Goal: Task Accomplishment & Management: Manage account settings

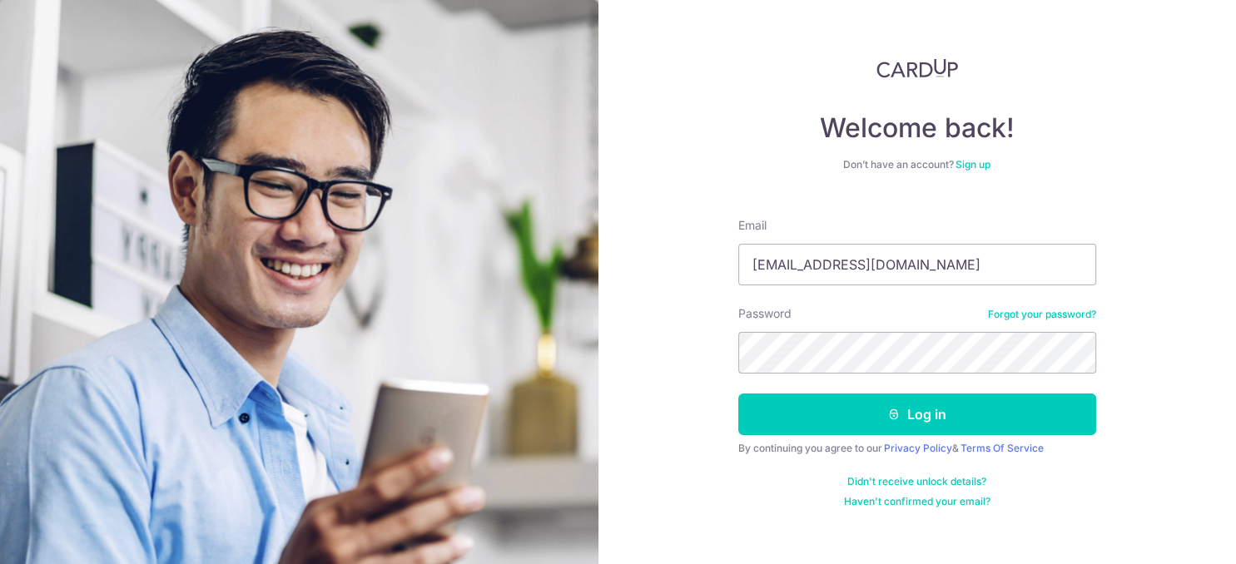
type input "[EMAIL_ADDRESS][DOMAIN_NAME]"
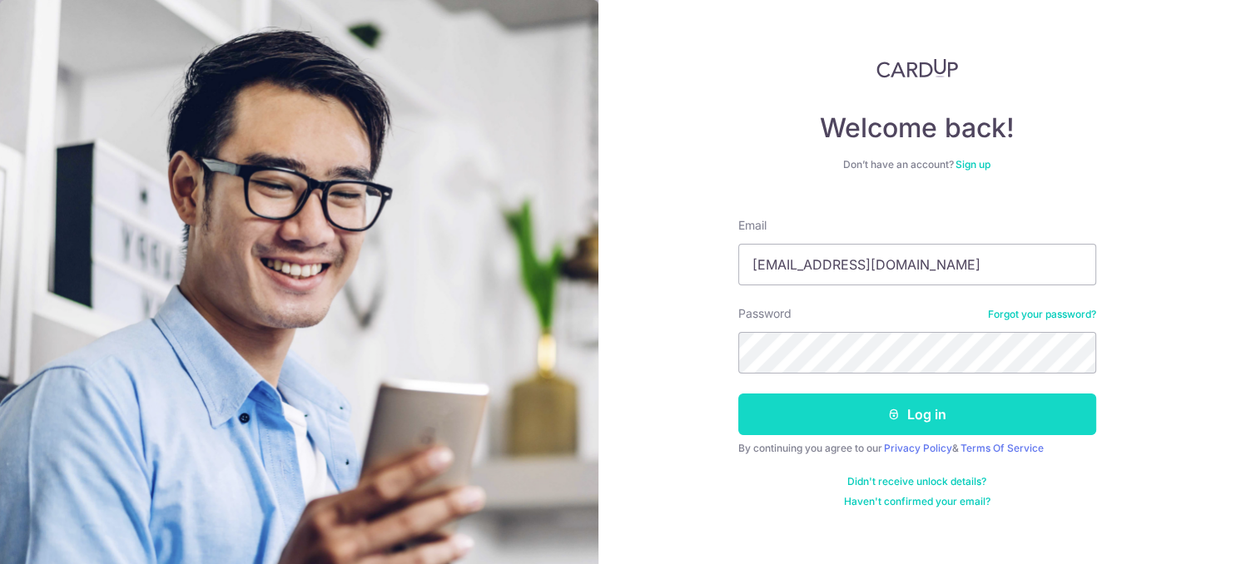
click at [911, 411] on button "Log in" at bounding box center [917, 415] width 358 height 42
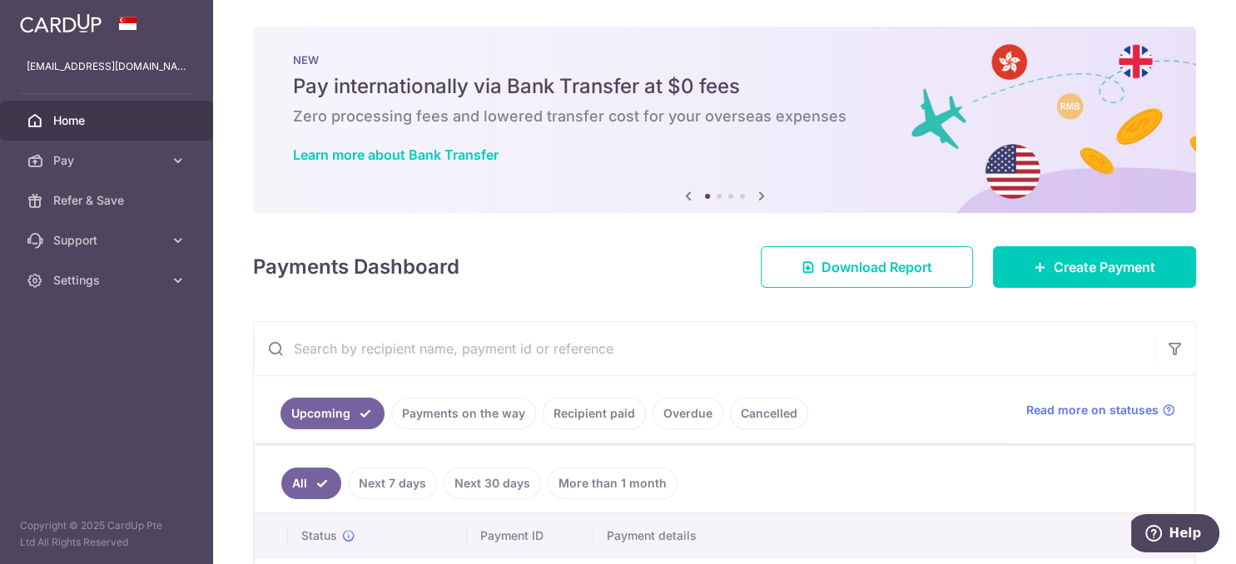
click at [578, 423] on link "Recipient paid" at bounding box center [594, 414] width 103 height 32
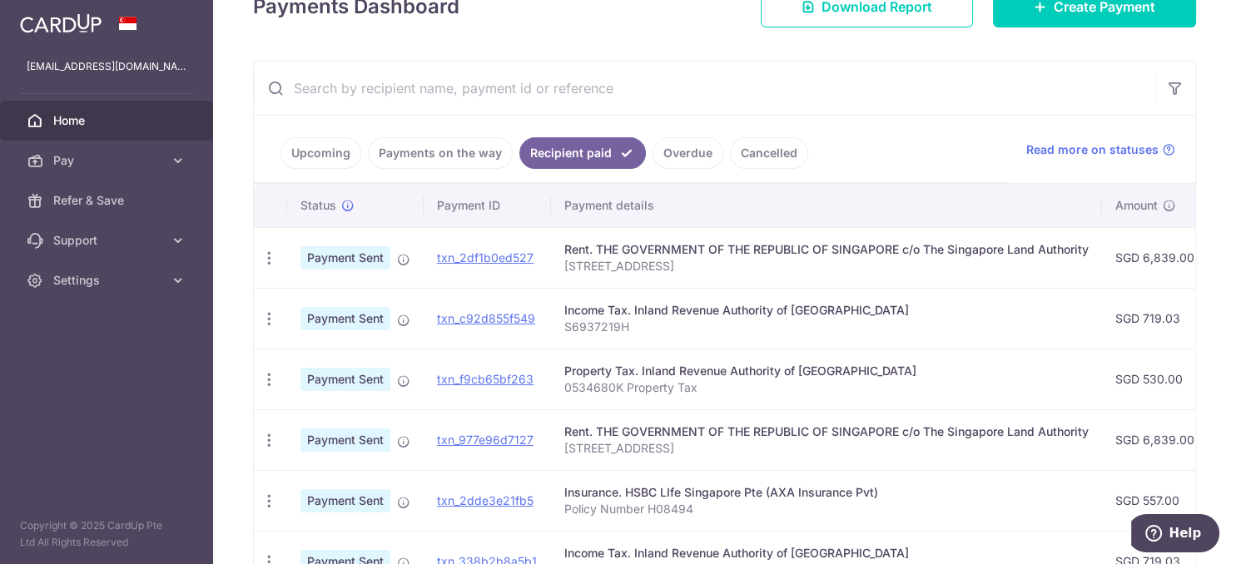
scroll to position [336, 0]
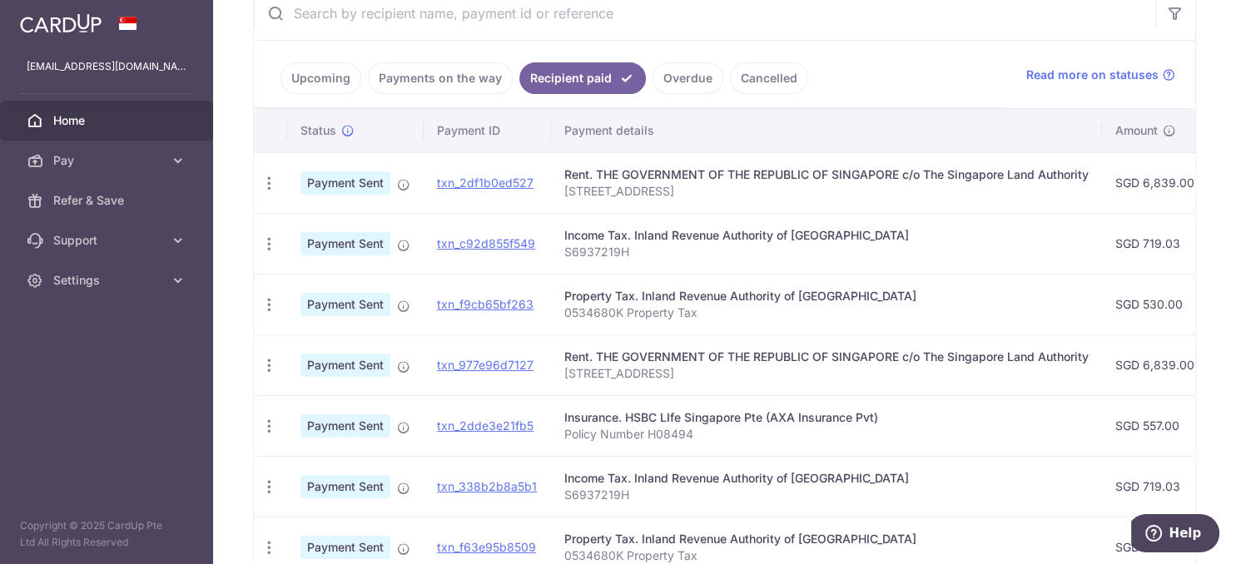
click at [445, 87] on link "Payments on the way" at bounding box center [440, 78] width 145 height 32
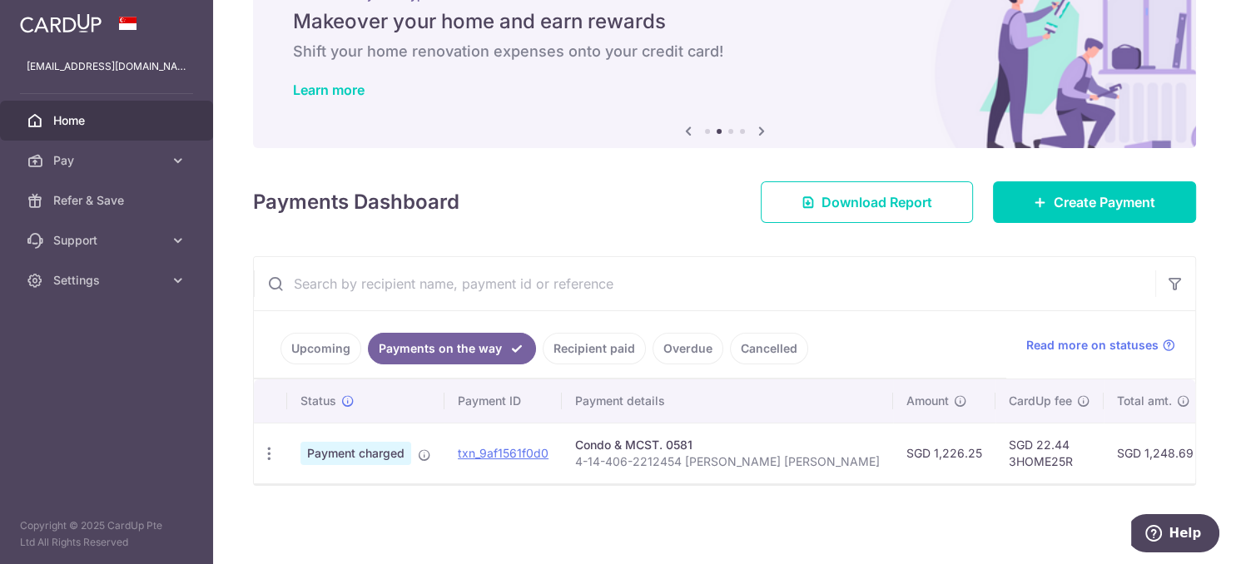
scroll to position [63, 0]
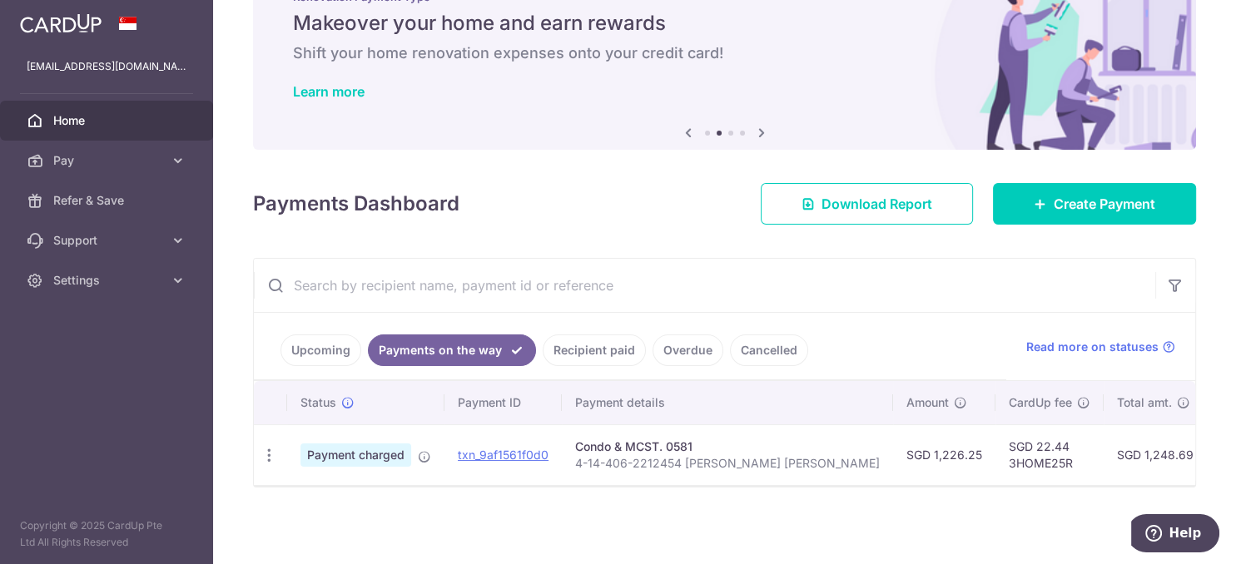
click at [321, 346] on link "Upcoming" at bounding box center [321, 351] width 81 height 32
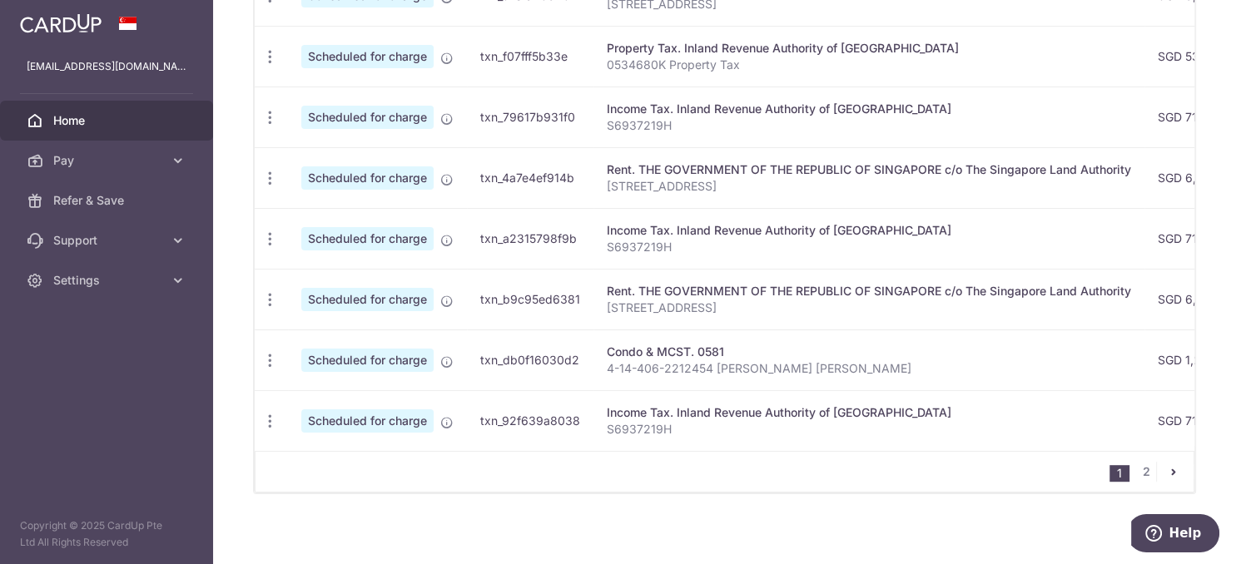
scroll to position [718, 0]
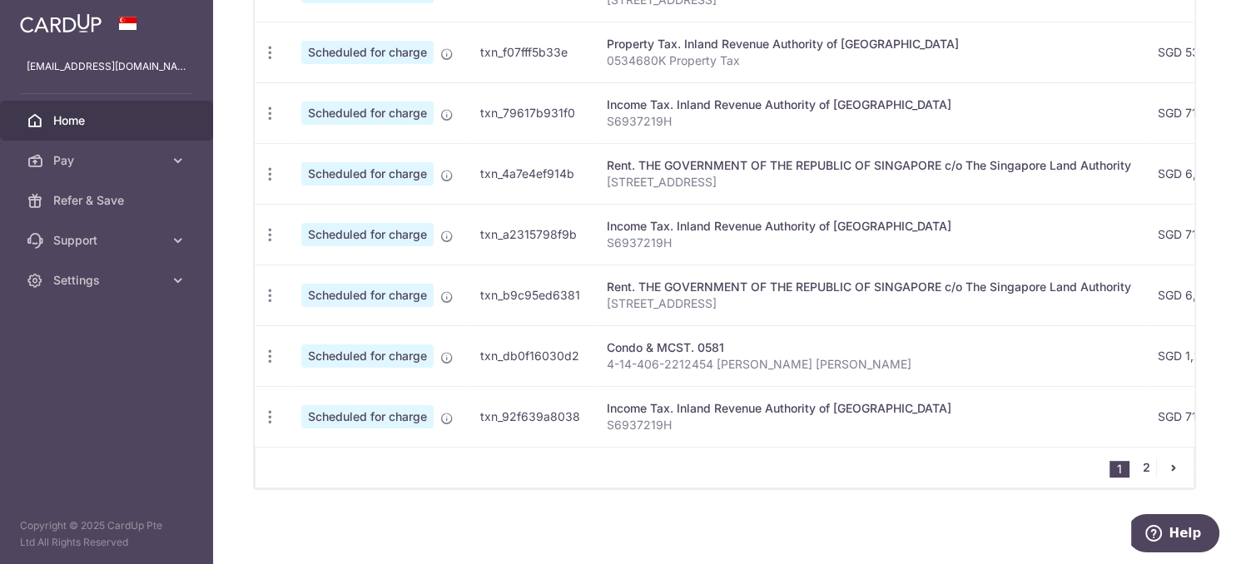
click at [1141, 466] on link "2" at bounding box center [1146, 468] width 20 height 20
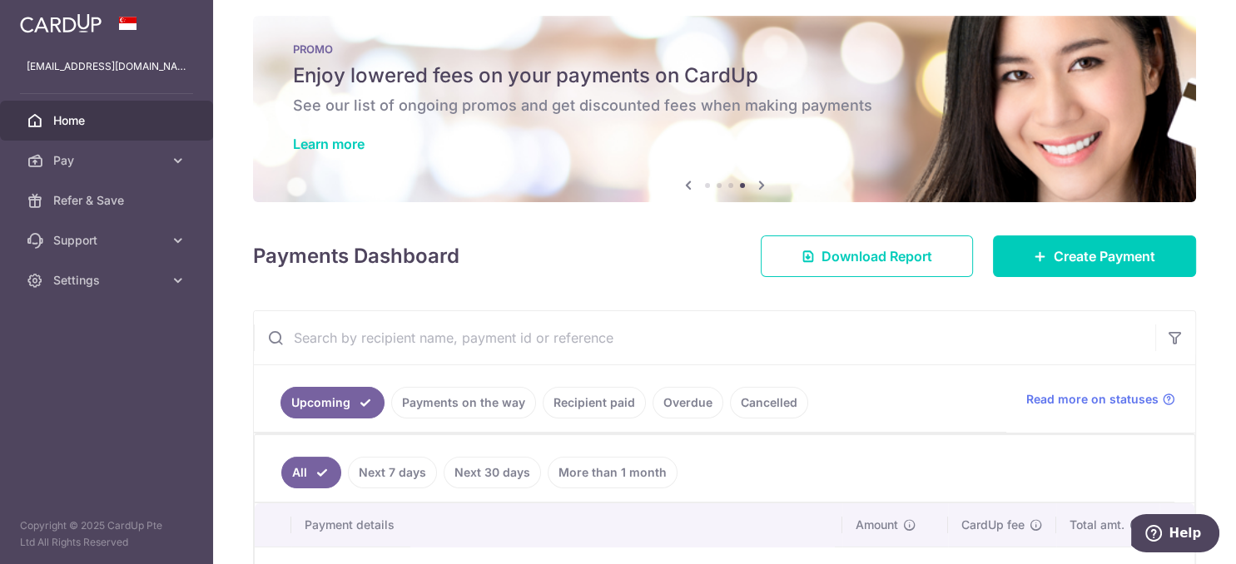
scroll to position [0, 0]
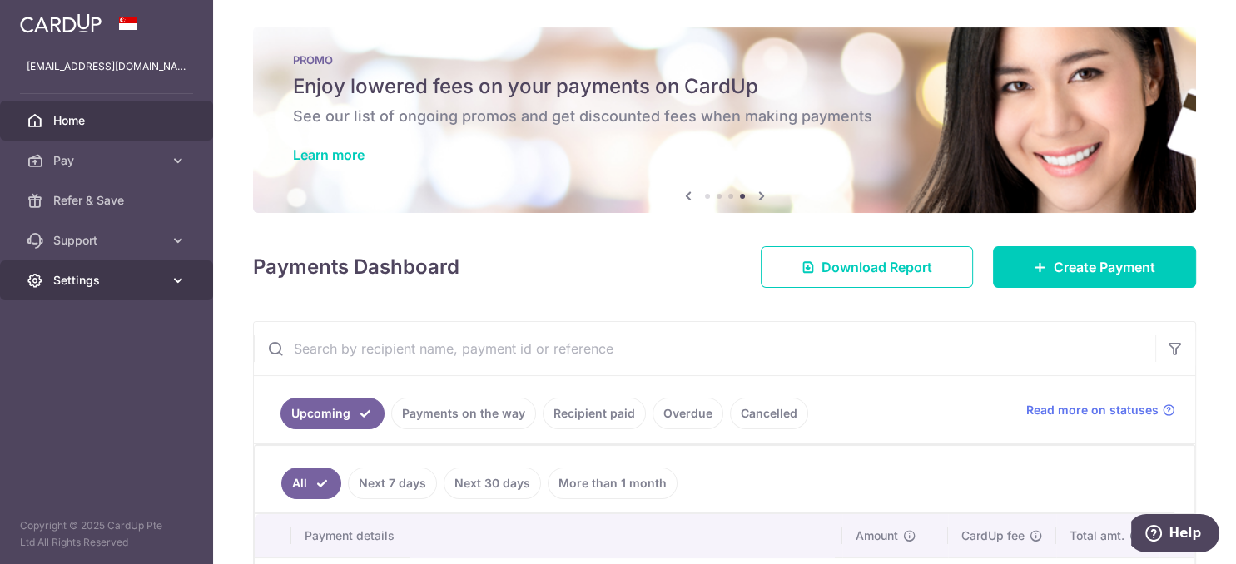
click at [102, 276] on span "Settings" at bounding box center [108, 280] width 110 height 17
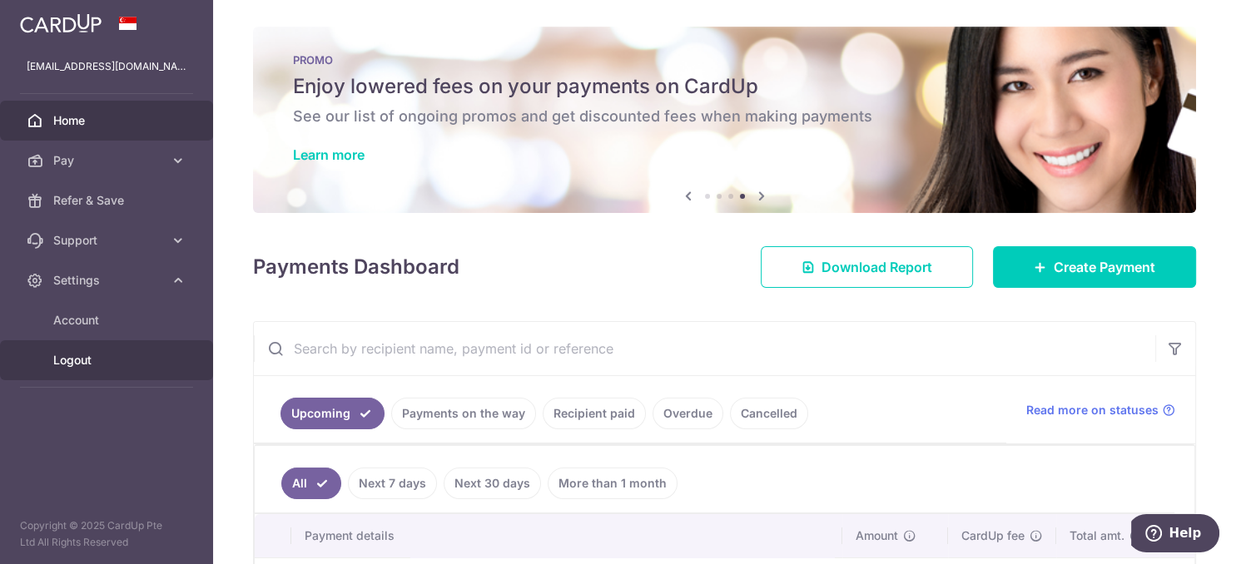
click at [73, 358] on span "Logout" at bounding box center [108, 360] width 110 height 17
